Goal: Information Seeking & Learning: Learn about a topic

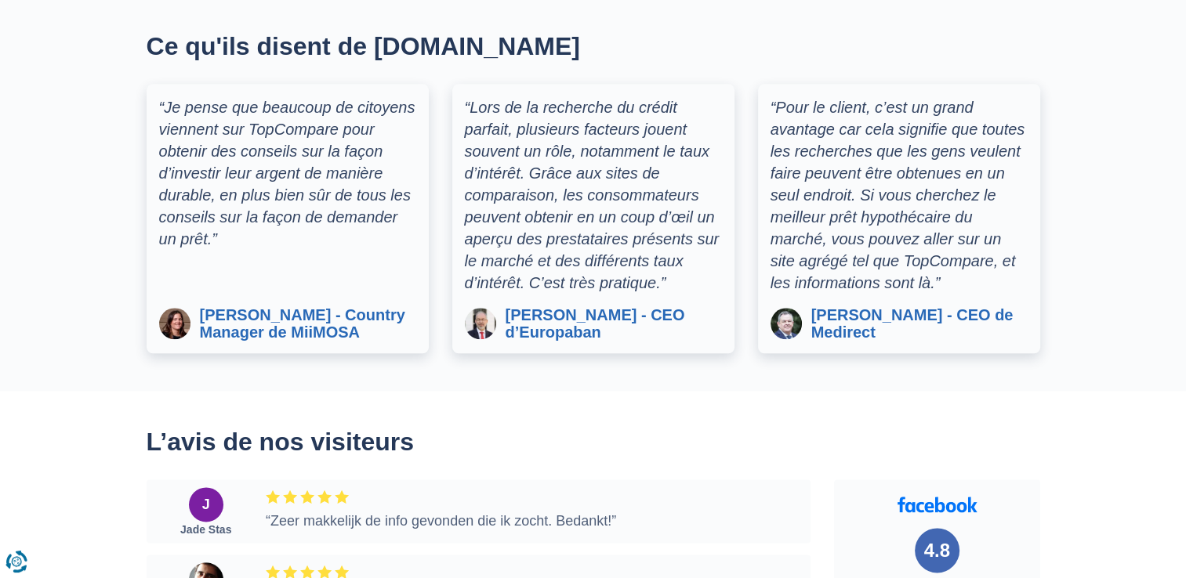
scroll to position [1849, 0]
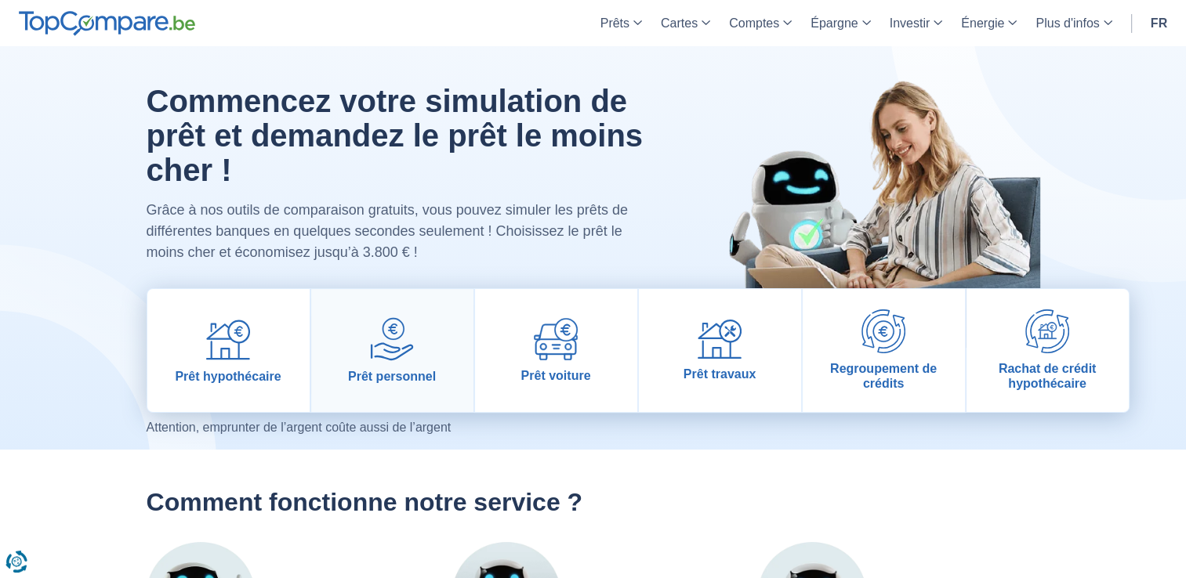
click at [404, 354] on img at bounding box center [392, 339] width 44 height 44
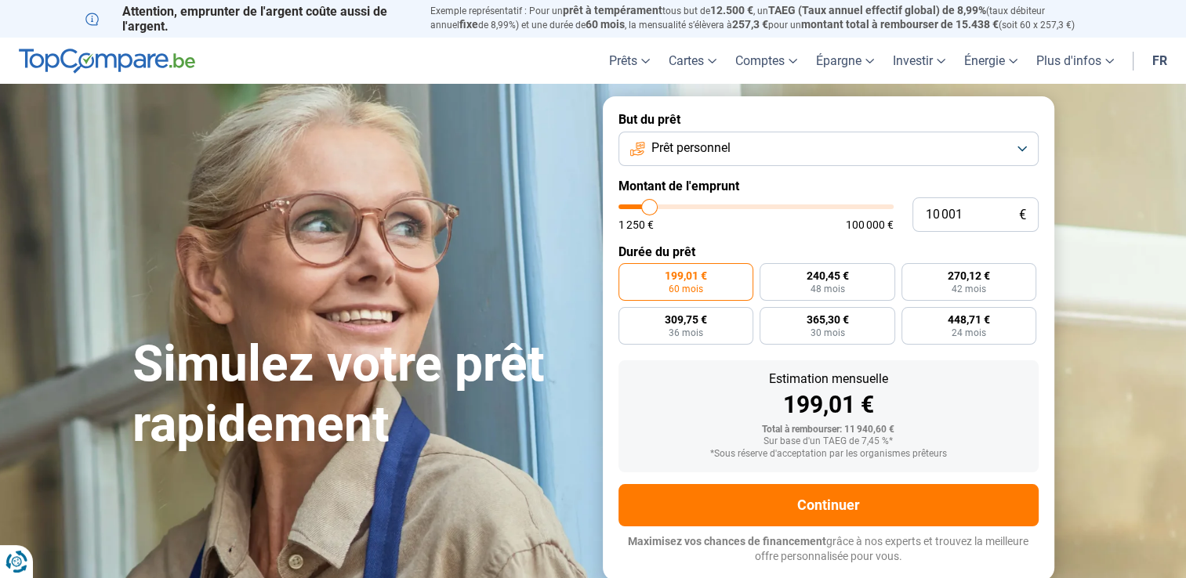
type input "9 750"
type input "9750"
type input "11 000"
type input "11000"
type input "11 500"
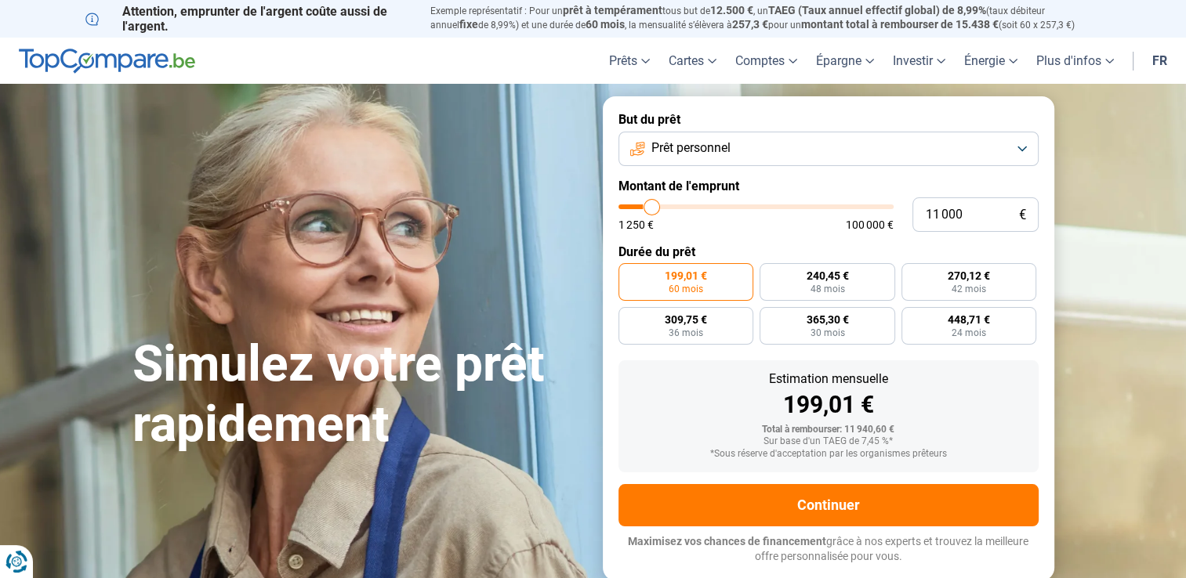
type input "11500"
type input "12 000"
type input "12000"
type input "12 750"
type input "12750"
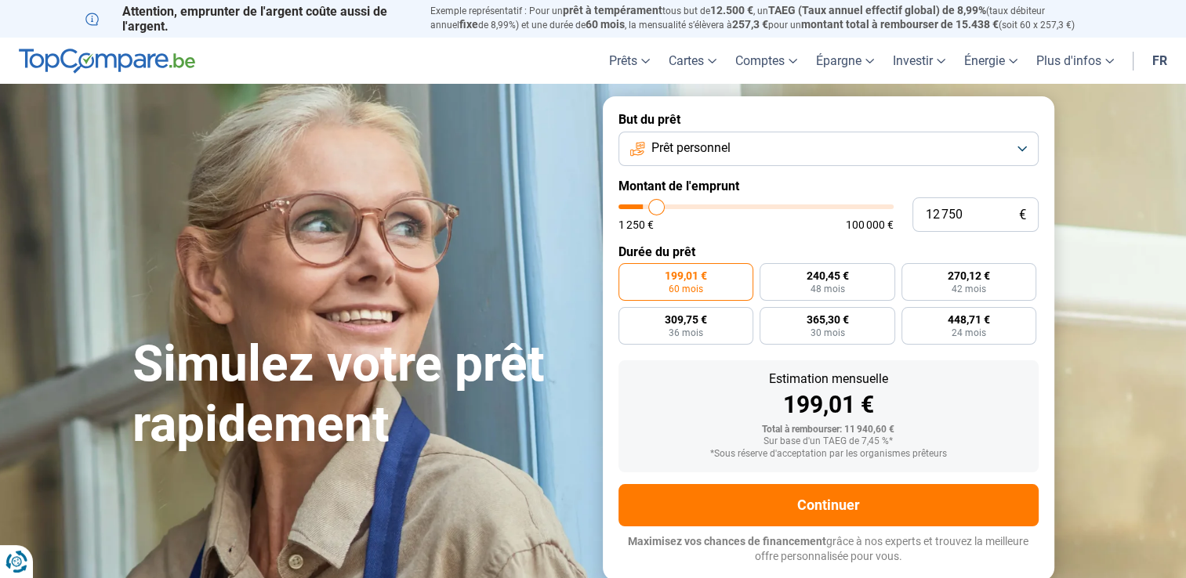
type input "13 250"
type input "13250"
type input "13 750"
type input "13750"
type input "14 250"
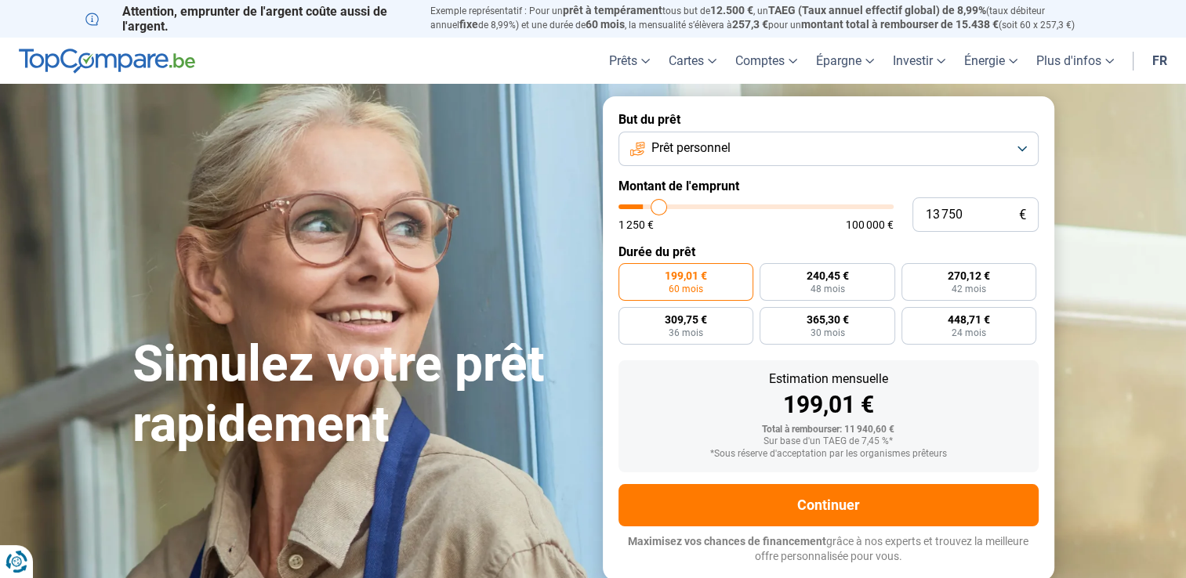
type input "14250"
type input "15 000"
type input "15000"
type input "15 750"
type input "15750"
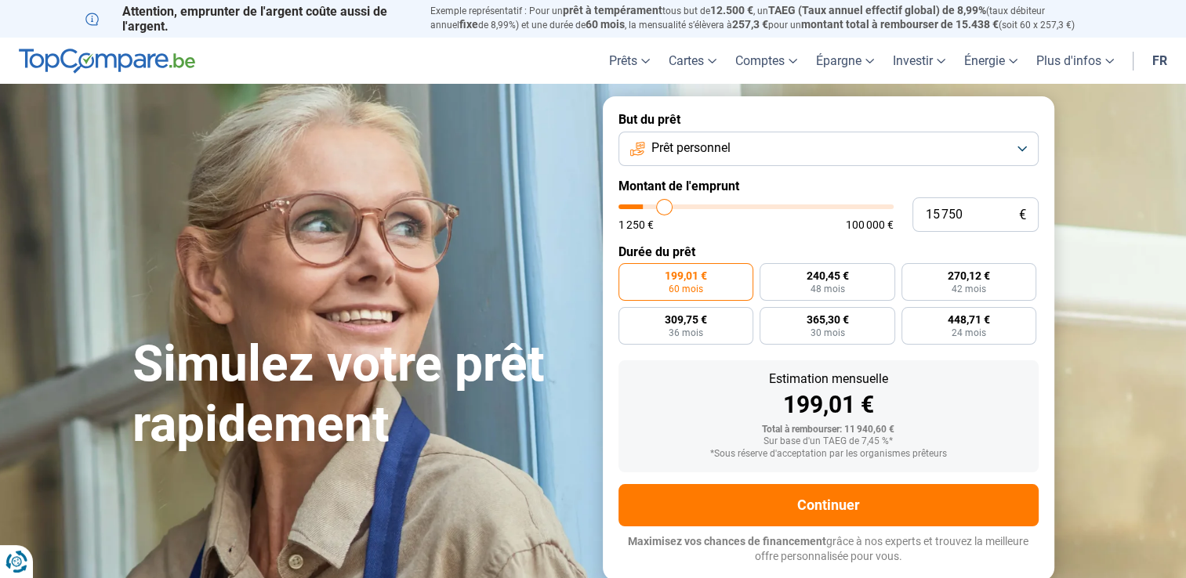
type input "16 000"
type input "16000"
type input "17 250"
type input "17250"
type input "18 000"
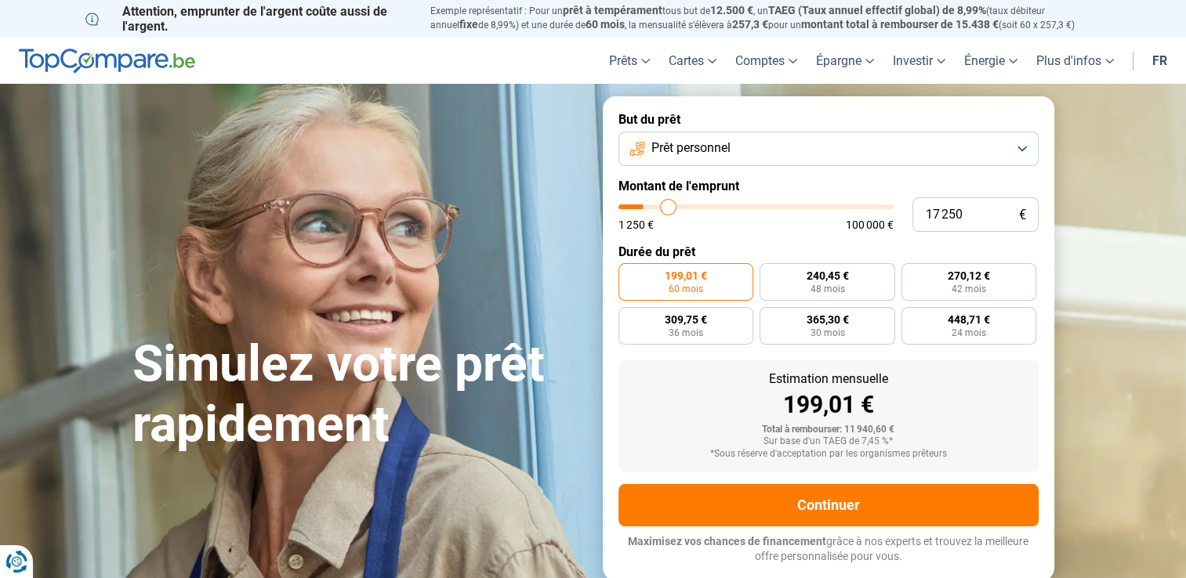
type input "18000"
type input "18 750"
type input "18750"
type input "19 500"
type input "19500"
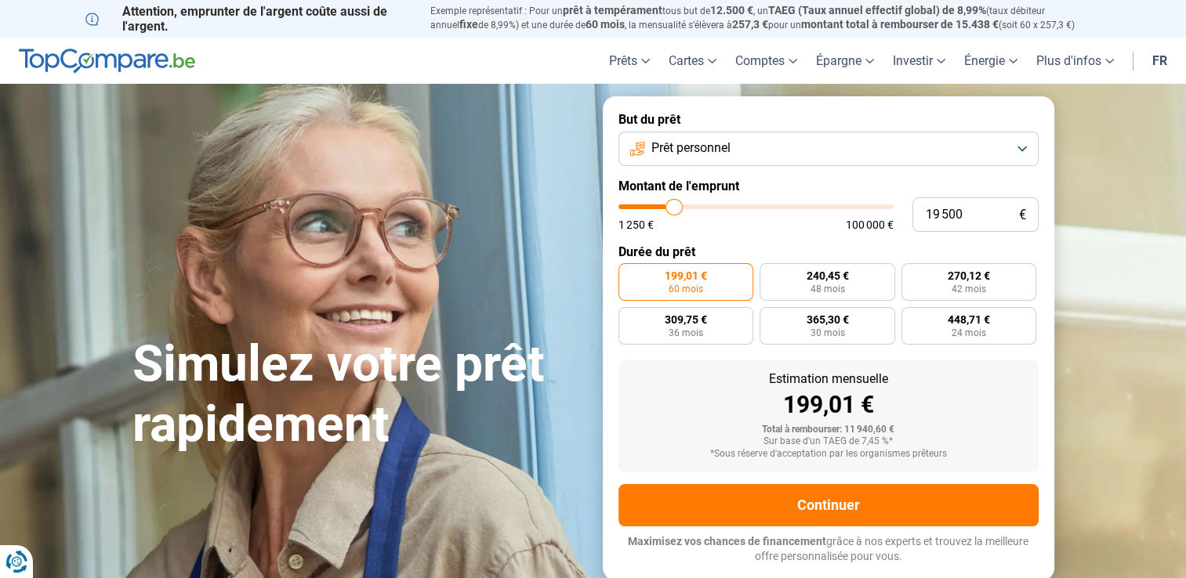
type input "20 250"
type input "20250"
type input "20 500"
type input "20500"
type input "21 250"
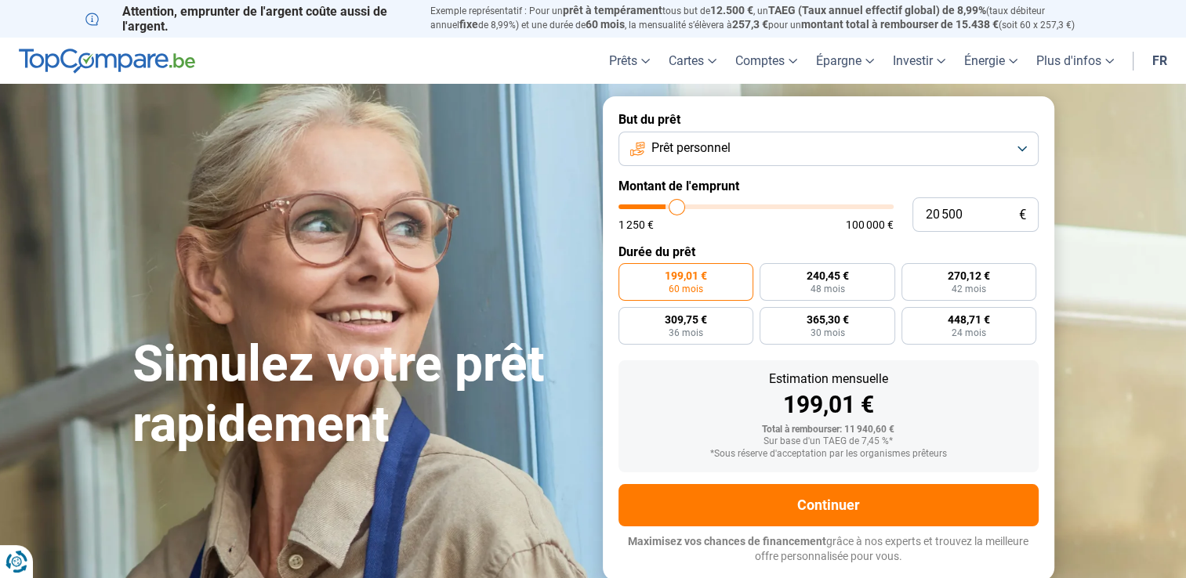
type input "21250"
type input "21 750"
type input "21750"
type input "22 000"
type input "22000"
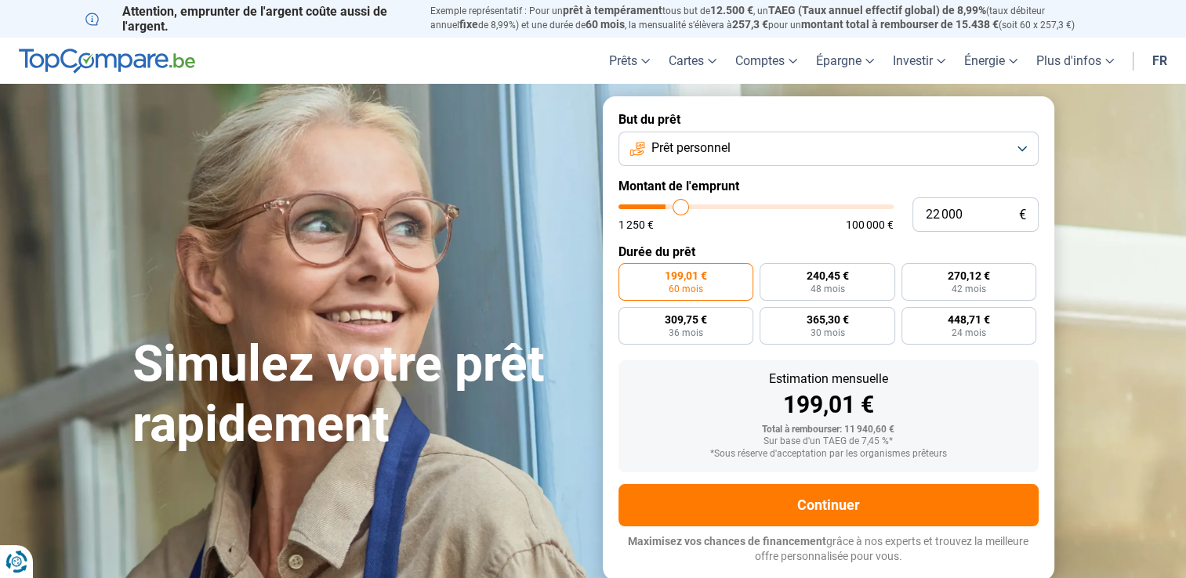
type input "22 250"
type input "22250"
type input "22 500"
type input "22500"
type input "23 000"
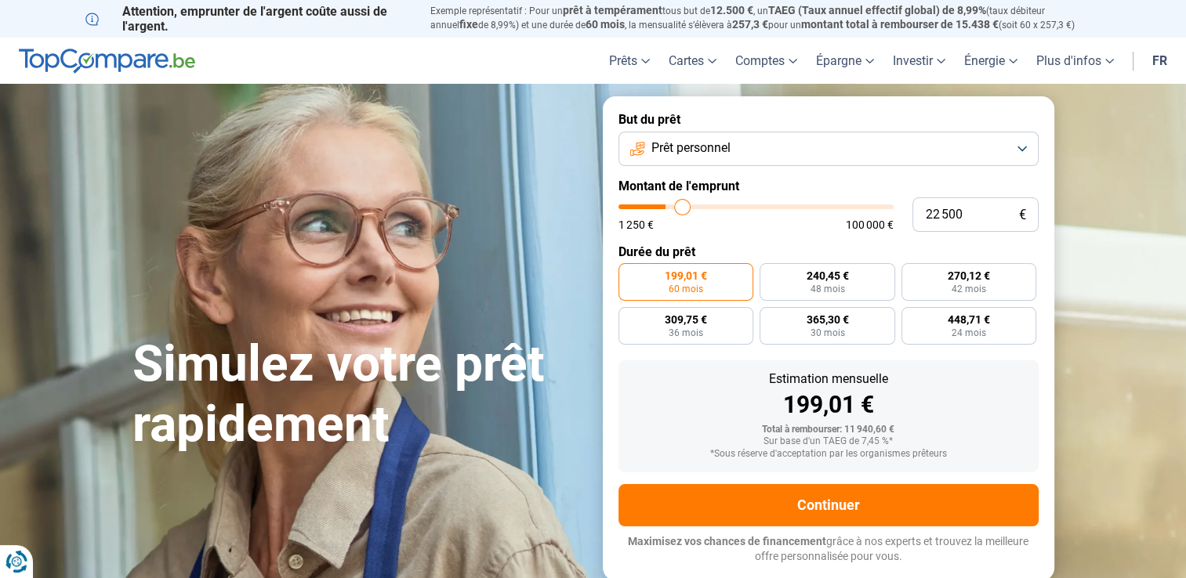
type input "23000"
type input "23 750"
type input "23750"
type input "24 000"
type input "24000"
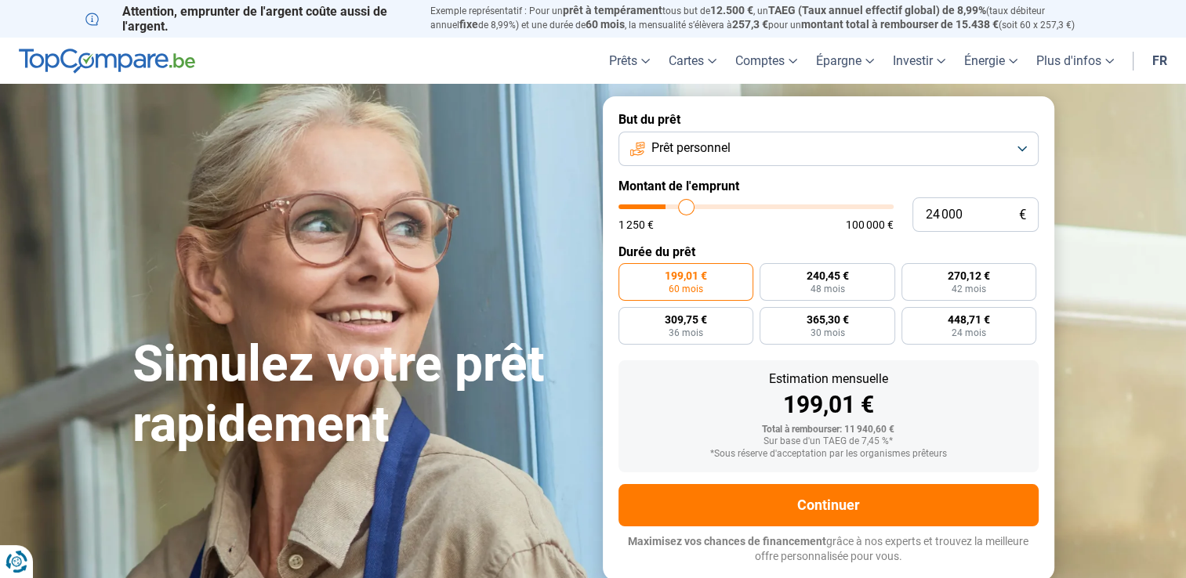
type input "24 750"
type input "24750"
type input "25 500"
type input "25500"
type input "26 250"
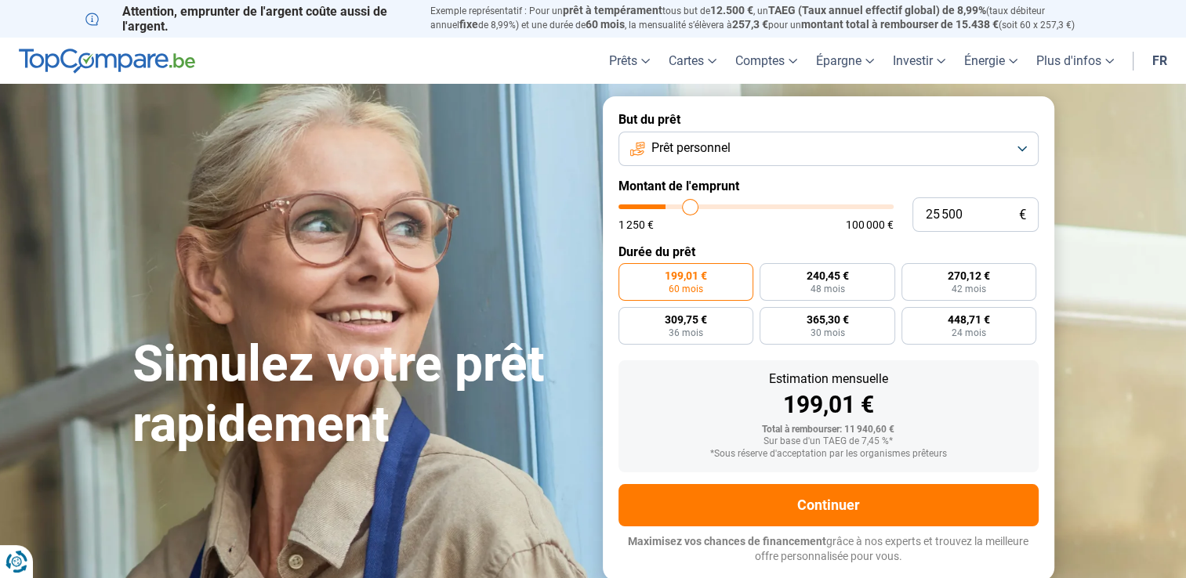
type input "26250"
type input "27 000"
type input "27000"
type input "28 500"
type input "28500"
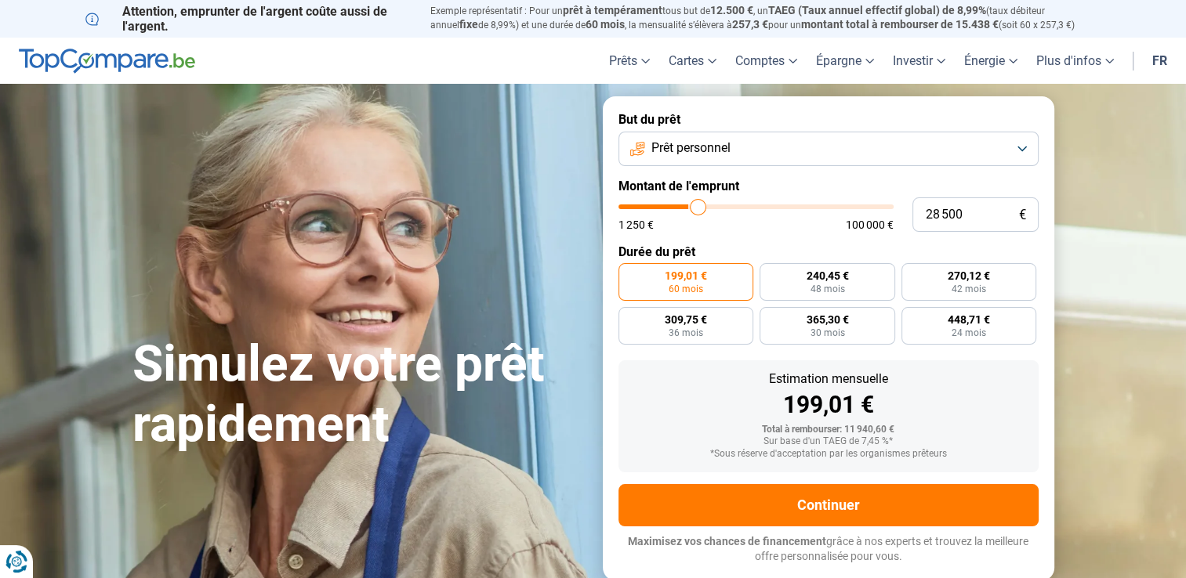
type input "29 250"
type input "29250"
type input "30 000"
type input "30000"
type input "30 750"
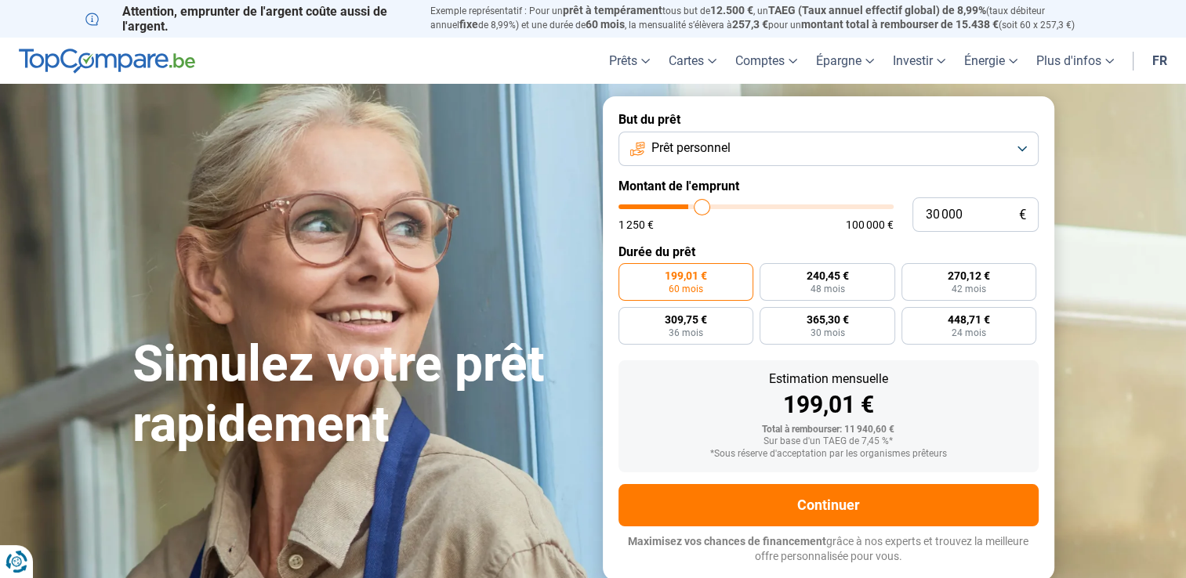
type input "30750"
type input "31 500"
type input "31500"
type input "32 000"
type input "32000"
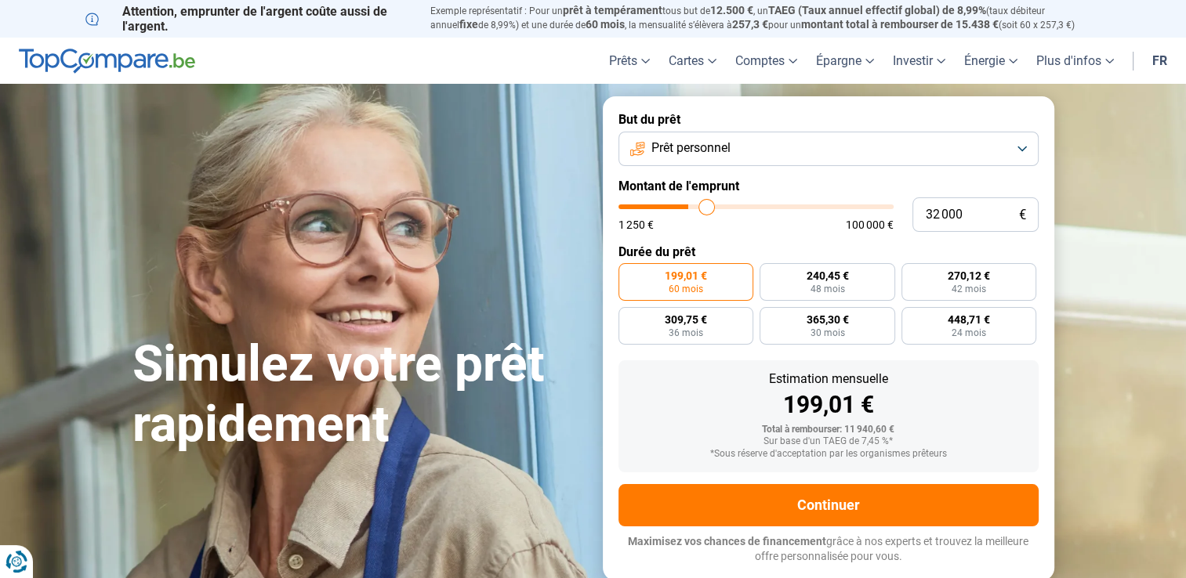
type input "32 750"
type input "32750"
type input "33 500"
type input "33500"
type input "34 000"
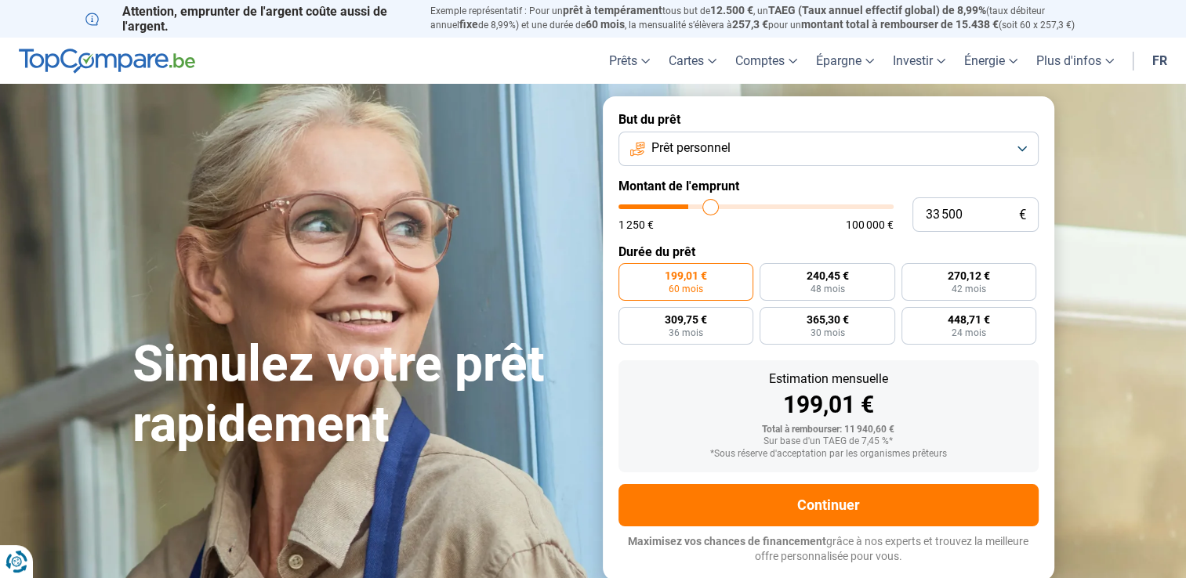
type input "34000"
type input "34 250"
type input "34250"
type input "34 500"
type input "34500"
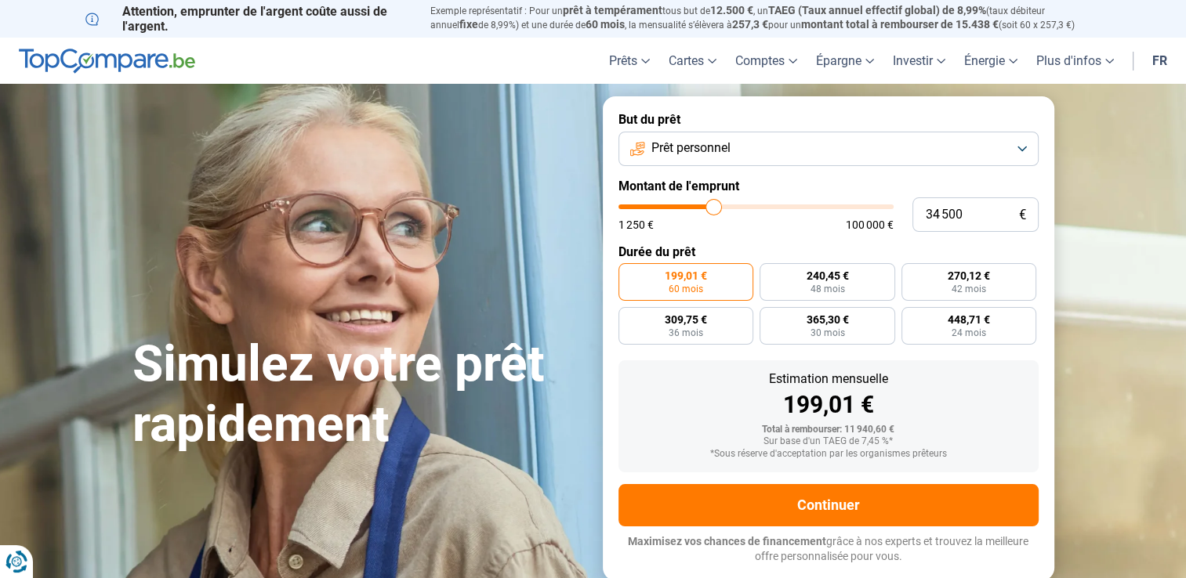
type input "34 250"
type input "34250"
type input "34 000"
type input "34000"
type input "33 250"
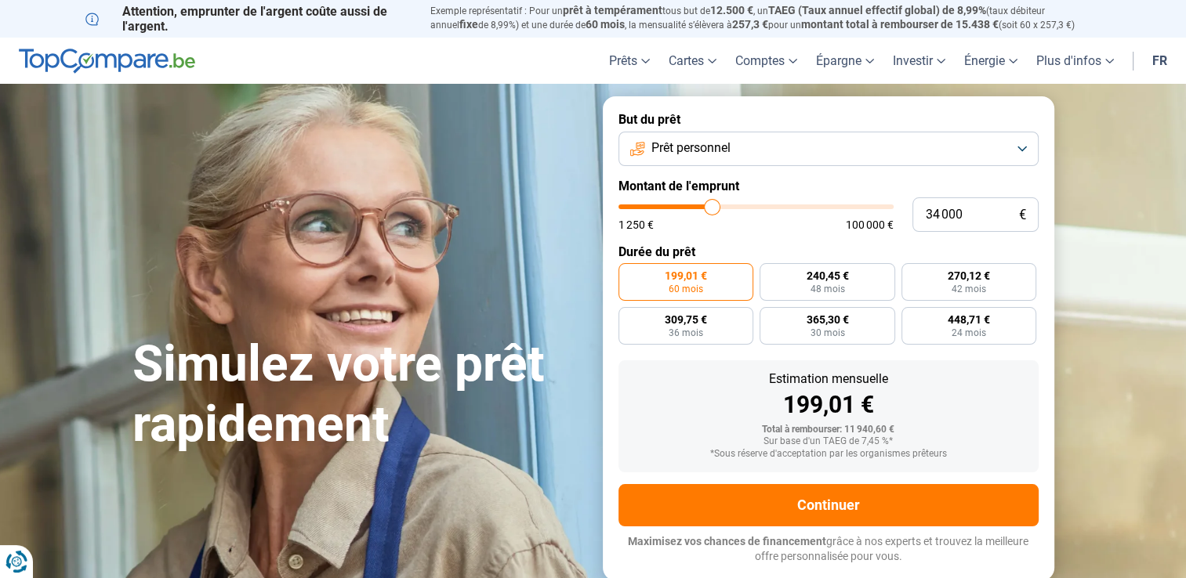
type input "33250"
type input "33 000"
type input "33000"
type input "32 750"
type input "32750"
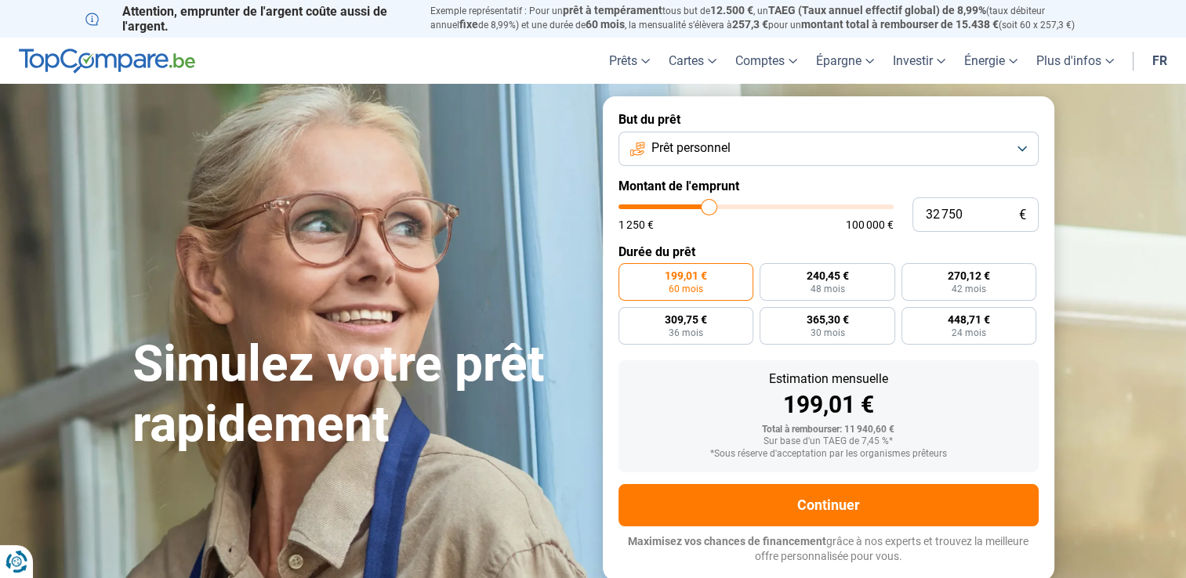
type input "32 250"
type input "32250"
type input "32 000"
type input "32000"
type input "31 750"
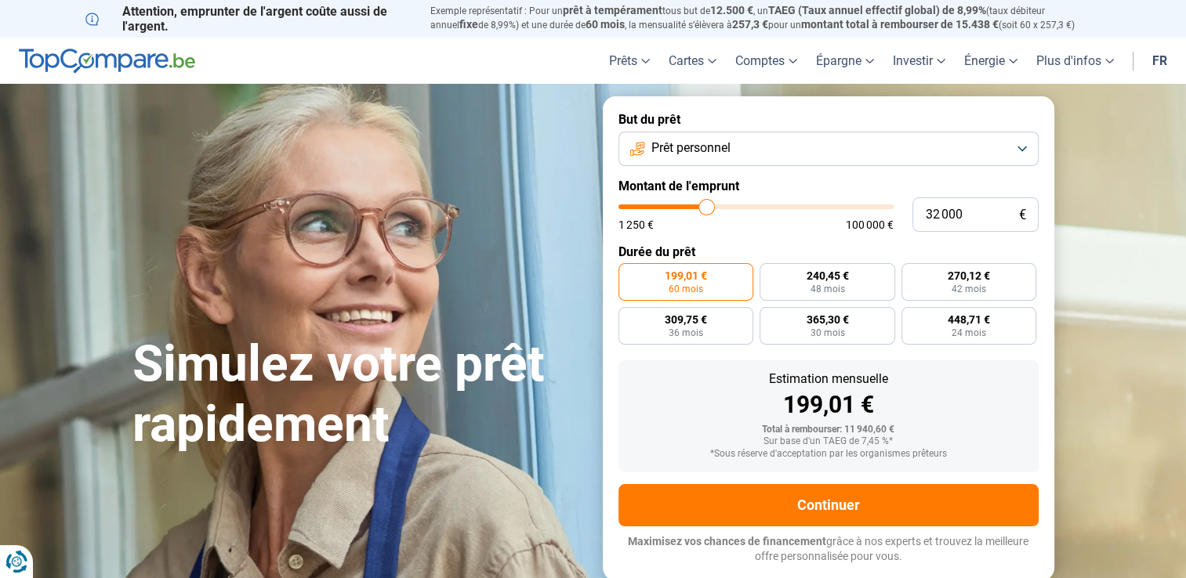
type input "31750"
type input "31 500"
type input "31500"
type input "31 250"
type input "31250"
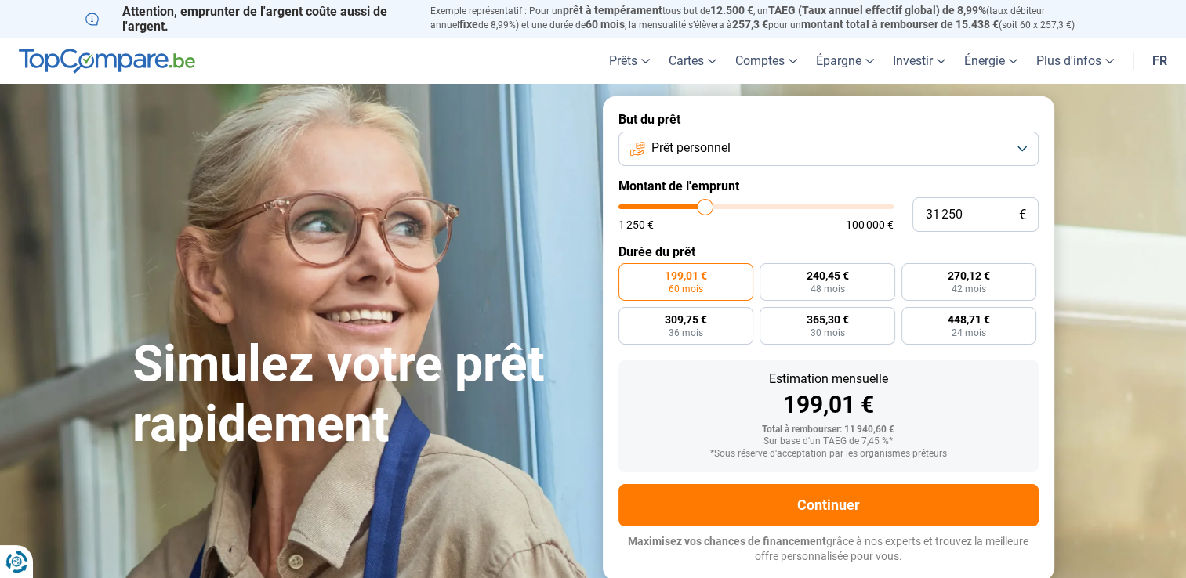
type input "31 000"
type input "31000"
type input "30 750"
type input "30750"
type input "30 500"
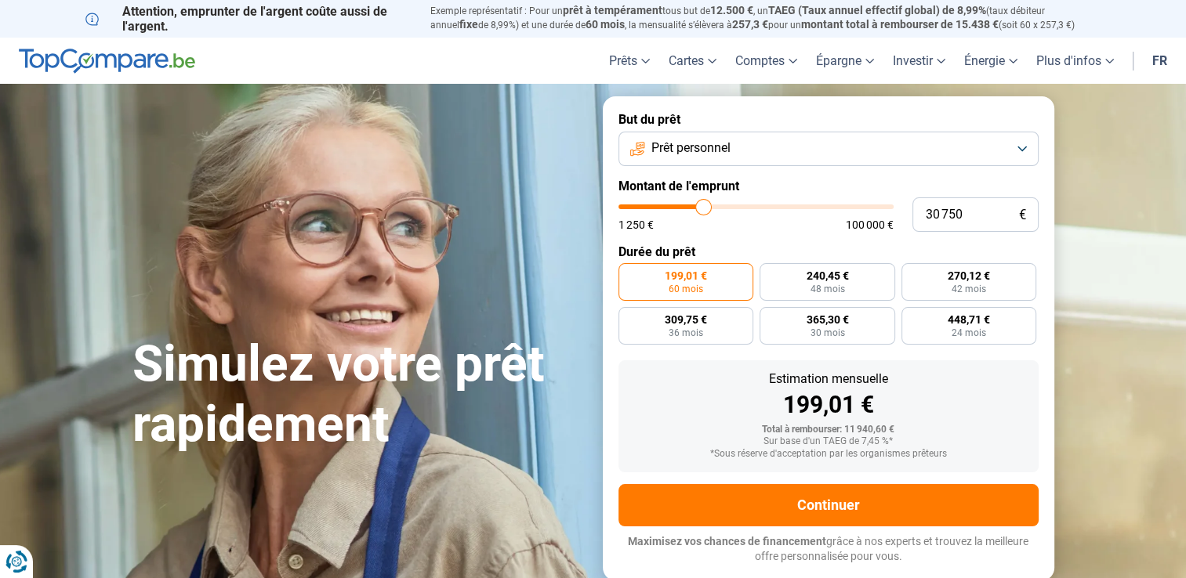
type input "30500"
type input "30 250"
type input "30250"
type input "30 000"
type input "30000"
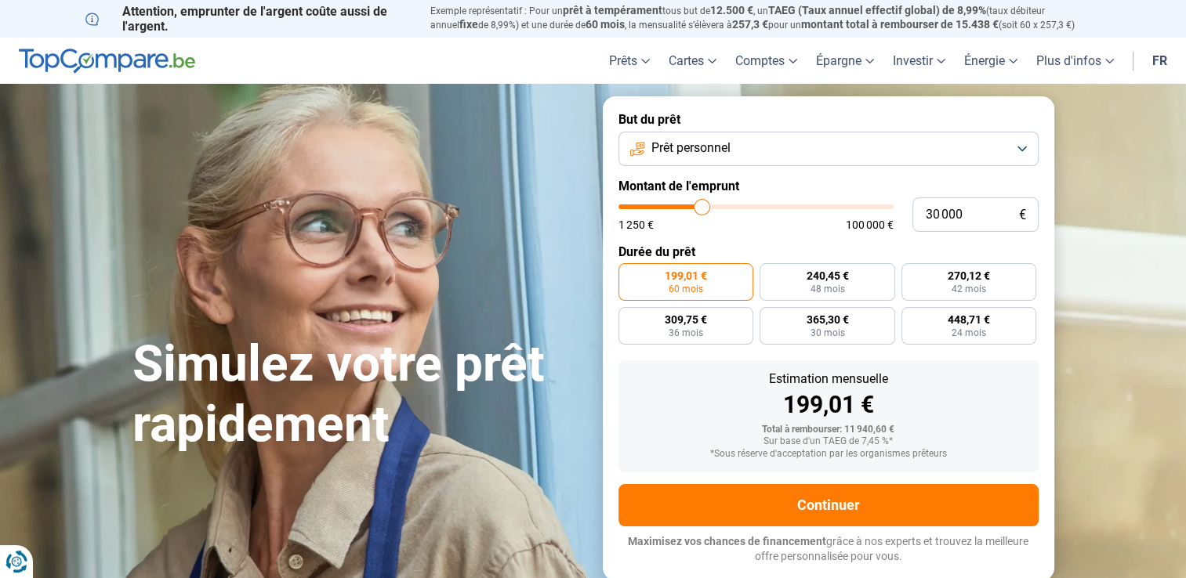
type input "29 500"
type input "29500"
type input "29 250"
type input "29250"
type input "29 750"
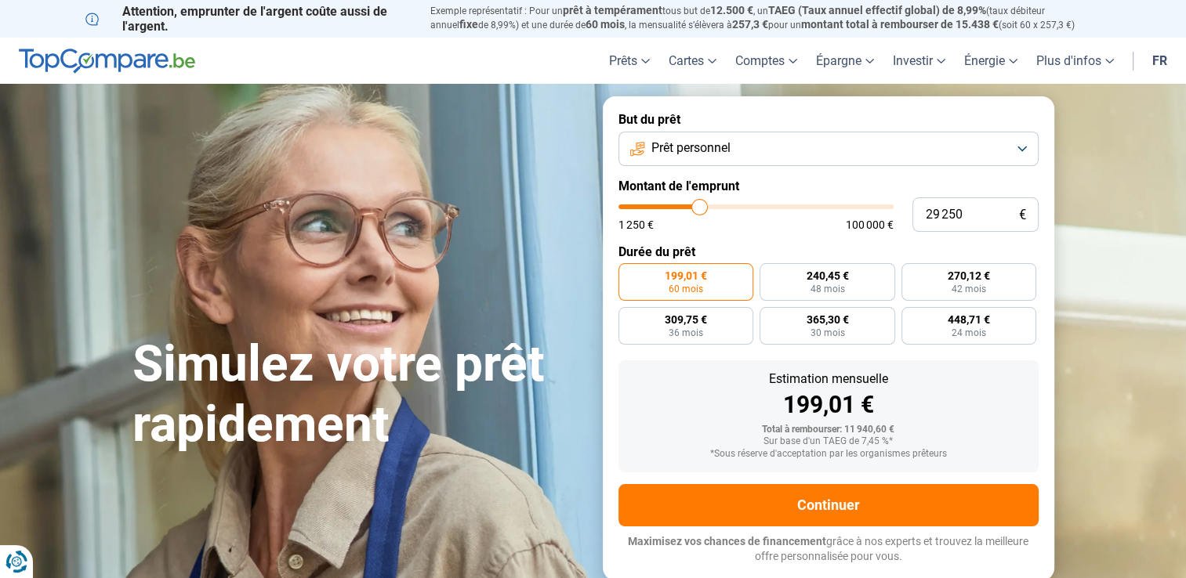
type input "29750"
type input "30 000"
type input "30000"
type input "30 250"
type input "30250"
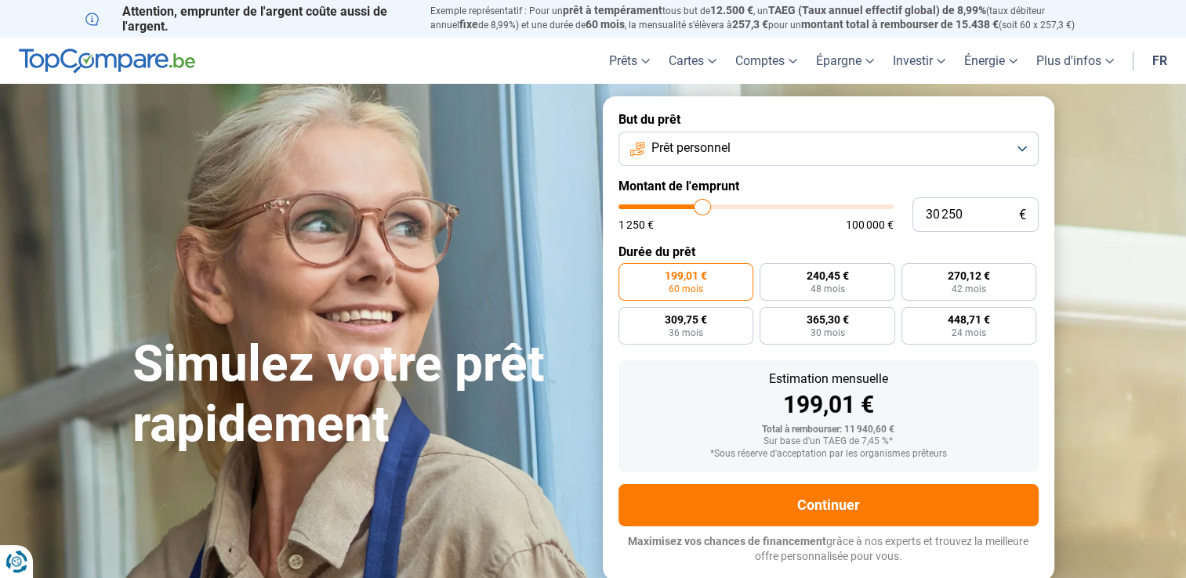
type input "30 000"
drag, startPoint x: 648, startPoint y: 211, endPoint x: 701, endPoint y: 213, distance: 53.3
type input "30000"
click at [701, 209] on input "range" at bounding box center [755, 207] width 275 height 5
radio input "false"
